Goal: Task Accomplishment & Management: Manage account settings

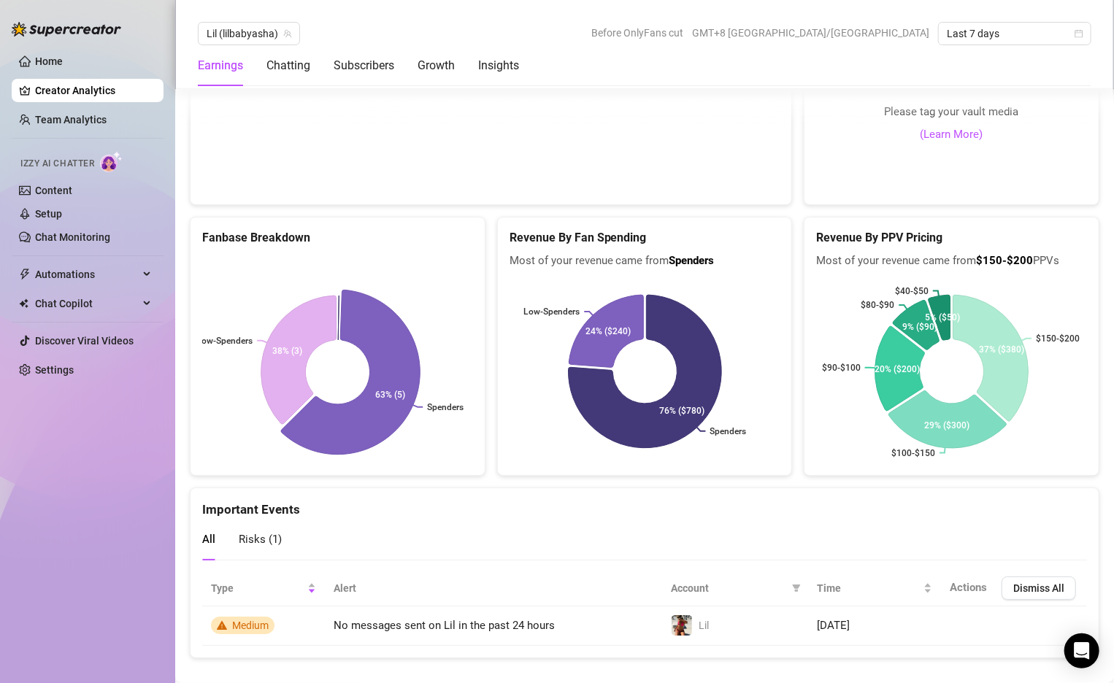
scroll to position [2504, 0]
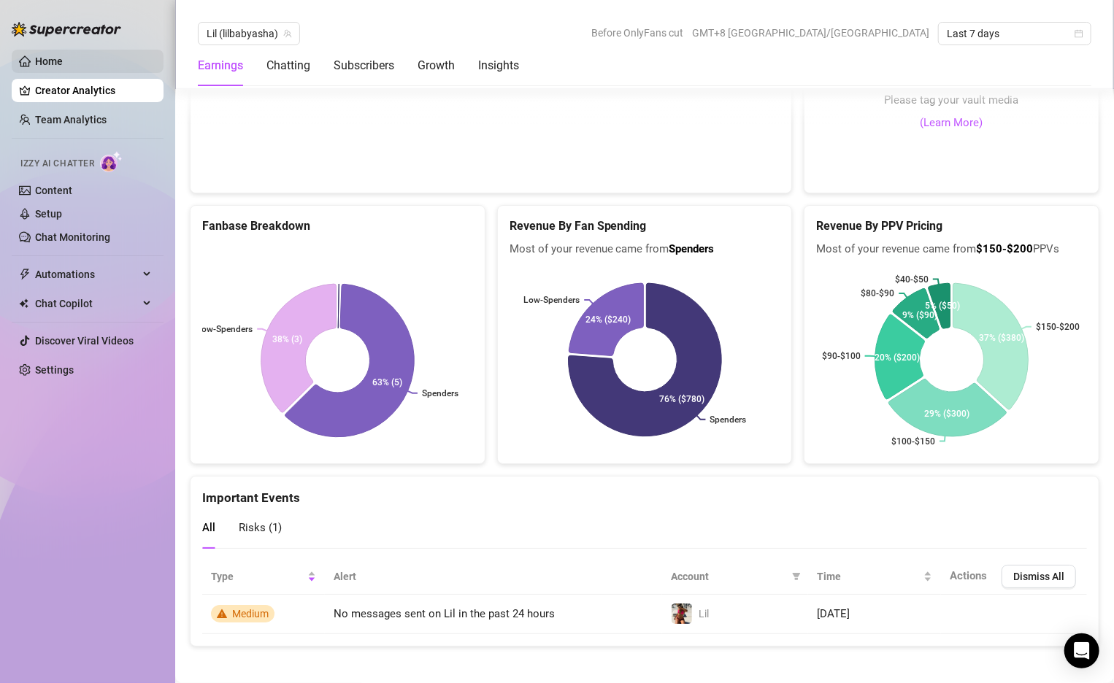
click at [58, 55] on link "Home" at bounding box center [49, 61] width 28 height 12
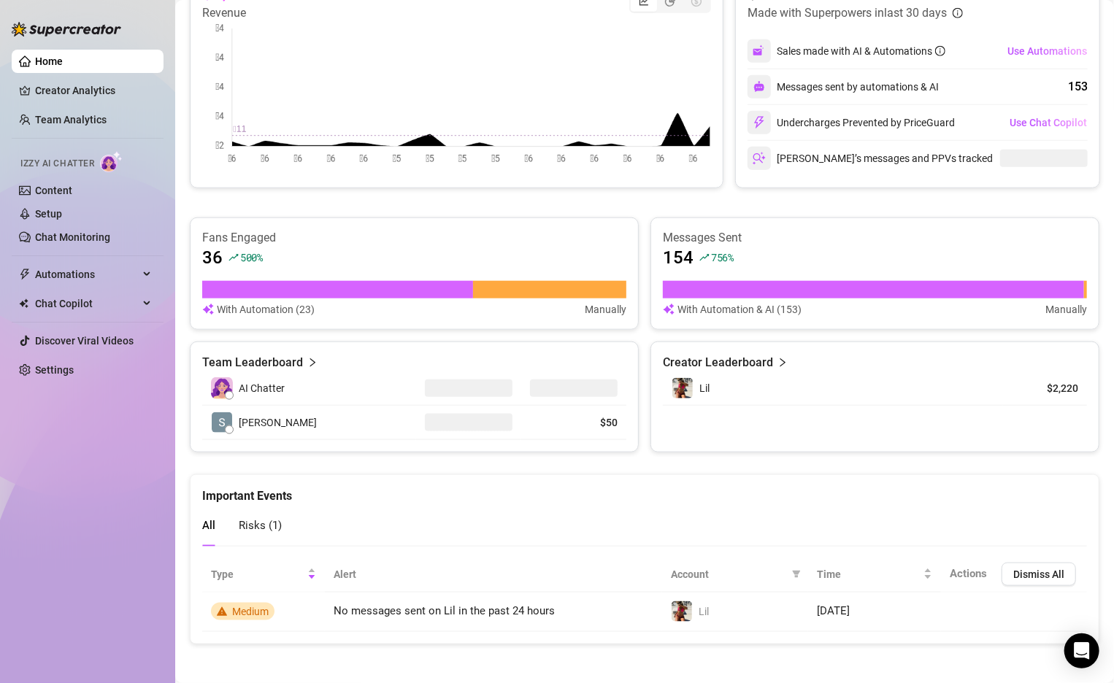
scroll to position [632, 0]
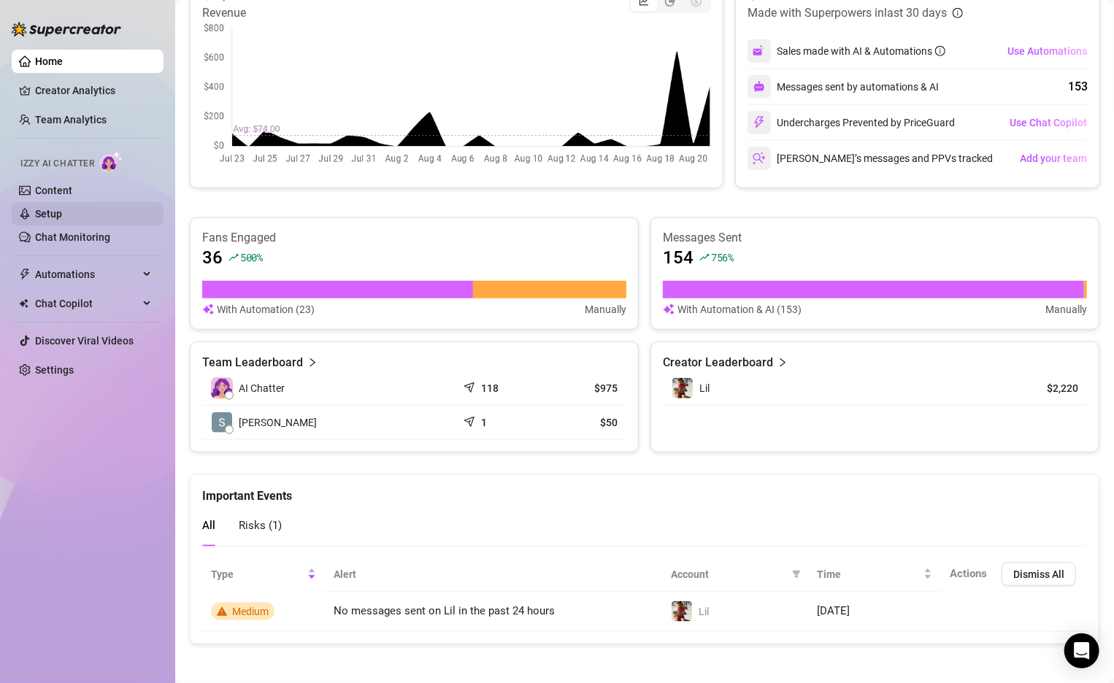
click at [55, 208] on link "Setup" at bounding box center [48, 214] width 27 height 12
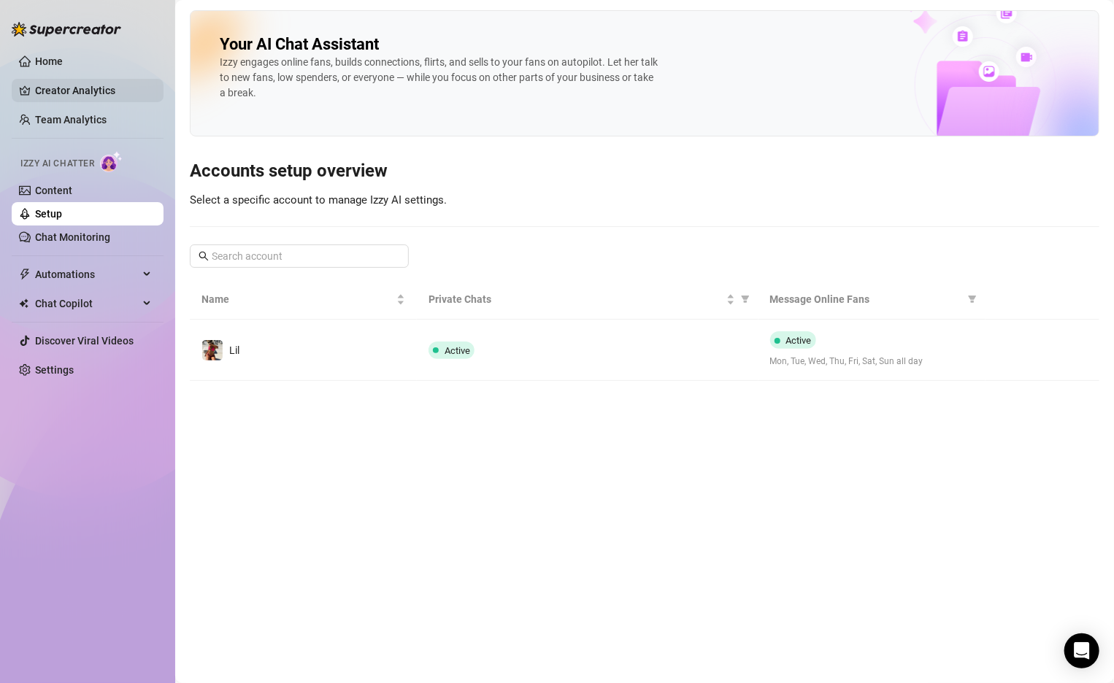
click at [73, 101] on link "Creator Analytics" at bounding box center [93, 90] width 117 height 23
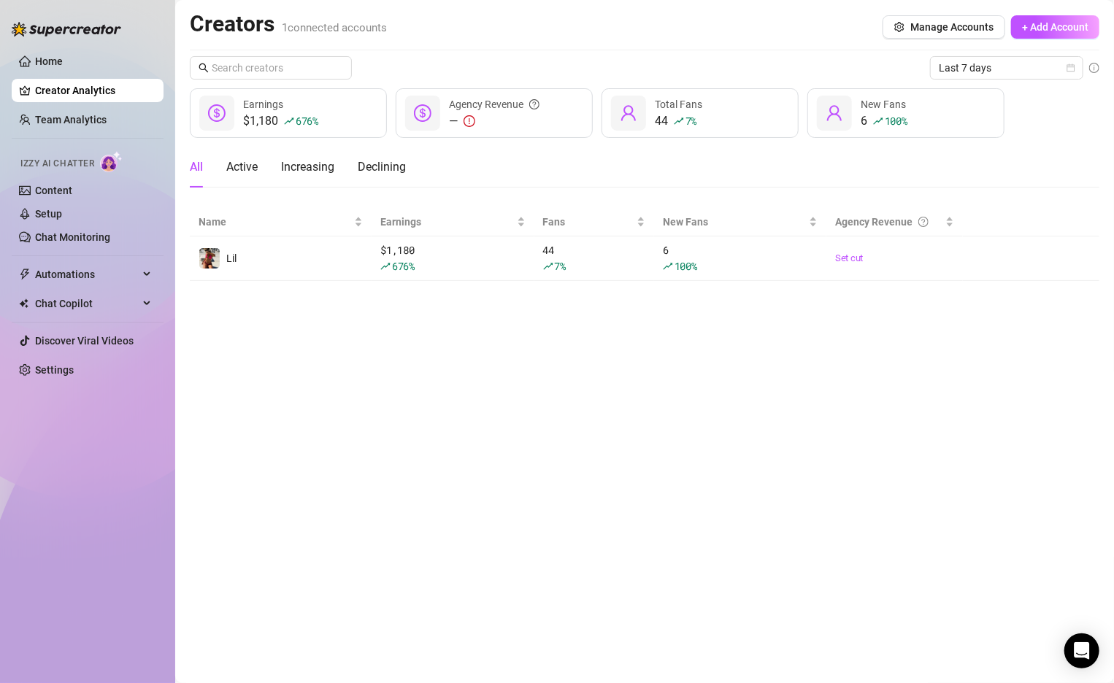
drag, startPoint x: 688, startPoint y: 3, endPoint x: 617, endPoint y: 14, distance: 72.4
click at [617, 14] on main "Creators 1 connected accounts Manage Accounts + Add Account Last 7 days $1,180 …" at bounding box center [644, 341] width 939 height 683
click at [394, 626] on main "Creators 1 connected accounts Manage Accounts + Add Account Last 7 days $1,180 …" at bounding box center [644, 341] width 939 height 683
click at [916, 137] on div "Last 7 days $1,180 676 % Earnings — Agency Revenue 44 7 % Total Fans 6 100 % Ne…" at bounding box center [645, 168] width 910 height 225
